Goal: Task Accomplishment & Management: Manage account settings

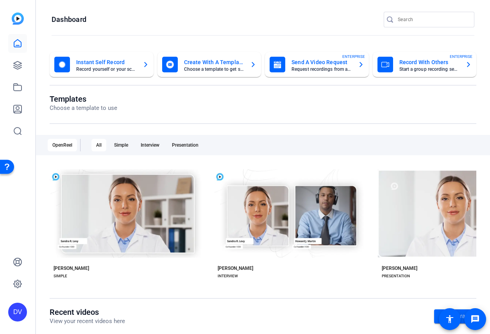
click at [397, 23] on div at bounding box center [391, 20] width 14 height 8
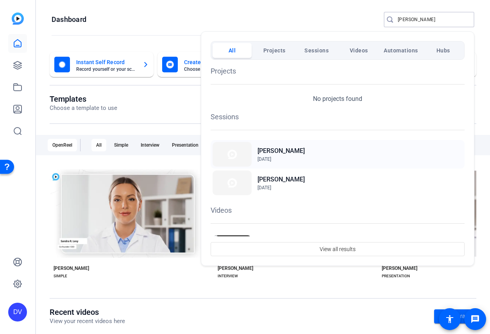
type input "derek"
click at [242, 153] on img at bounding box center [232, 154] width 39 height 25
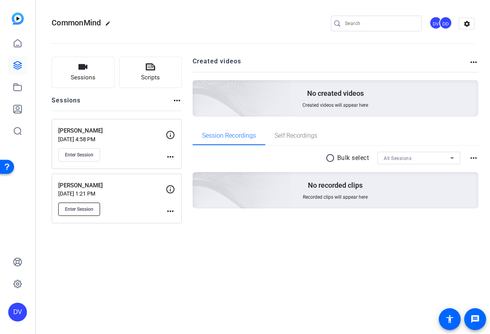
click at [81, 205] on button "Enter Session" at bounding box center [79, 209] width 42 height 13
click at [169, 154] on mat-icon "more_horiz" at bounding box center [170, 156] width 9 height 9
click at [177, 166] on span "Edit Session" at bounding box center [190, 167] width 36 height 9
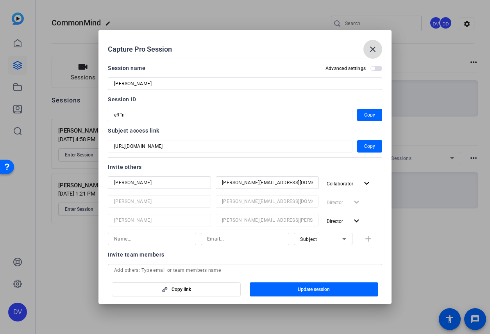
click at [372, 49] on mat-icon "close" at bounding box center [372, 49] width 9 height 9
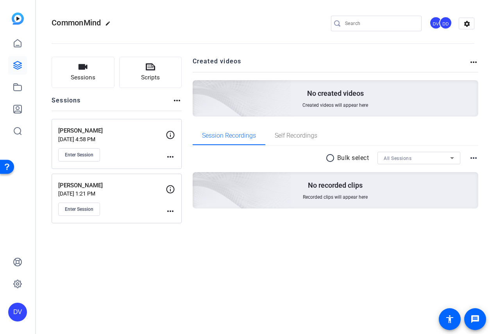
click at [171, 208] on mat-icon "more_horiz" at bounding box center [170, 211] width 9 height 9
click at [181, 222] on span "Edit Session" at bounding box center [190, 222] width 36 height 9
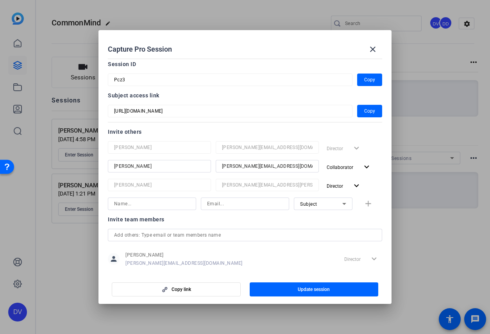
scroll to position [37, 0]
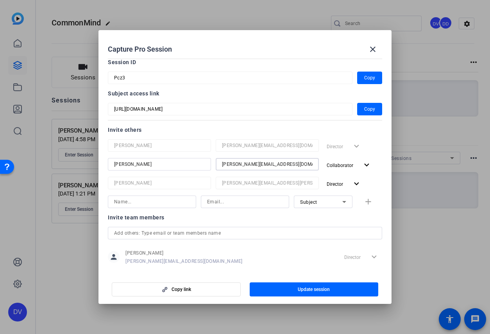
click at [244, 165] on input "hazel@remotevideotestimonials.om" at bounding box center [267, 164] width 91 height 9
click at [362, 160] on mat-icon "expand_more" at bounding box center [367, 165] width 10 height 10
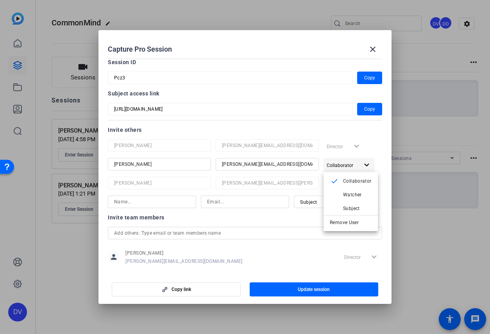
click at [362, 160] on div at bounding box center [245, 167] width 490 height 334
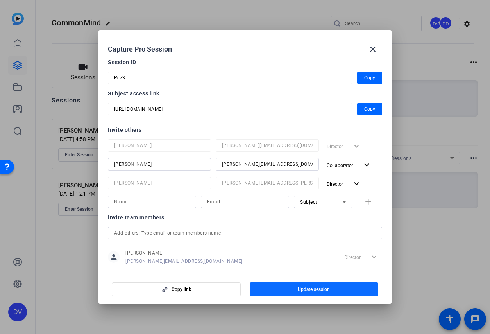
click at [314, 288] on span "Update session" at bounding box center [314, 289] width 32 height 6
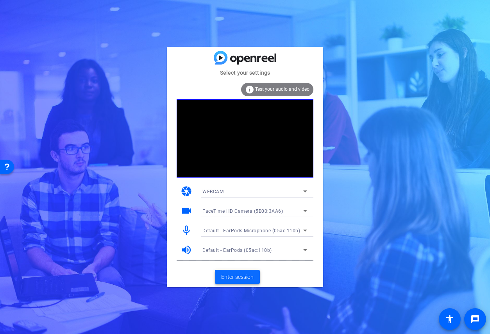
click at [228, 279] on span "Enter session" at bounding box center [237, 277] width 32 height 8
